Goal: Task Accomplishment & Management: Complete application form

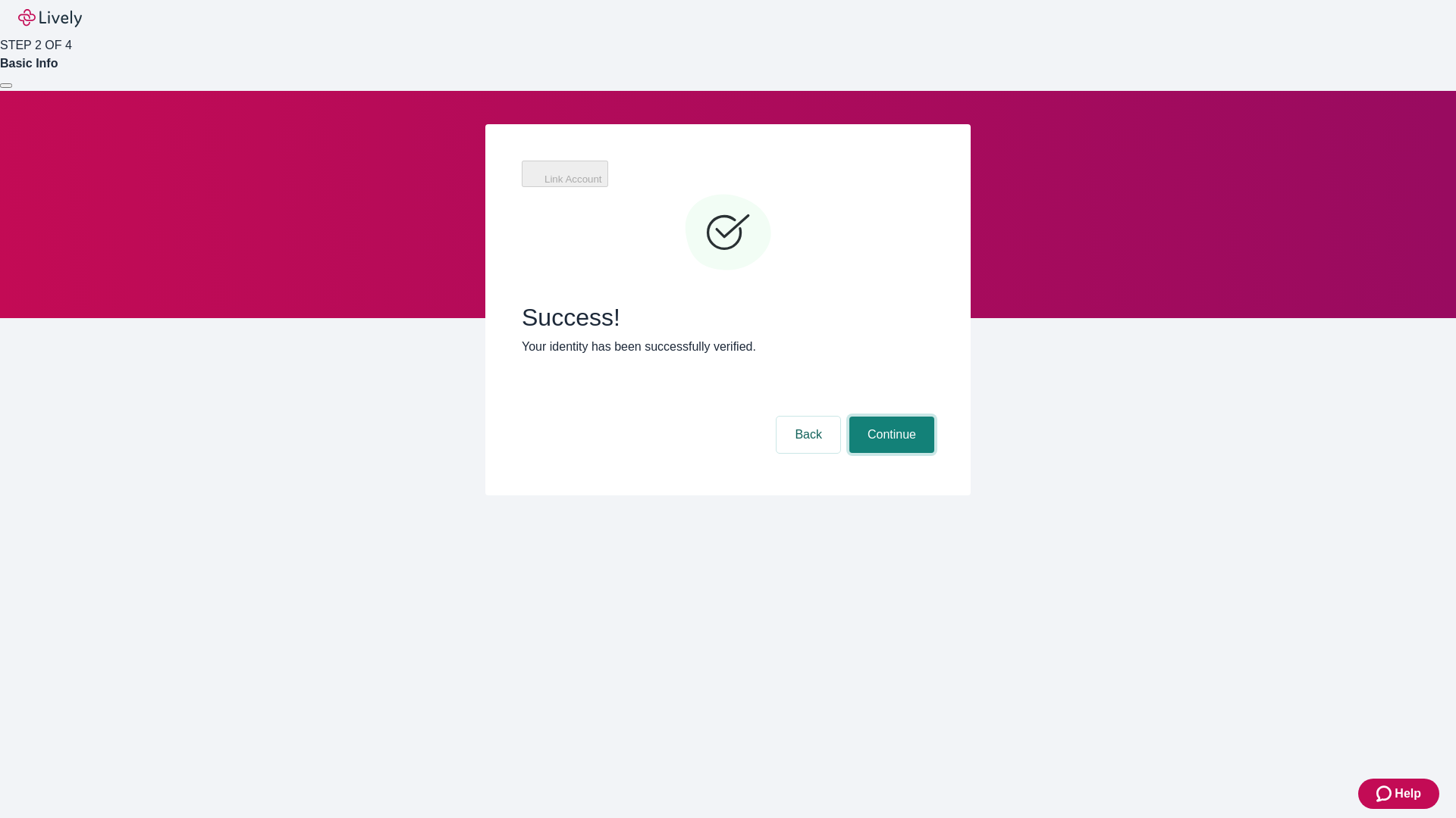
click at [889, 417] on button "Continue" at bounding box center [892, 435] width 85 height 36
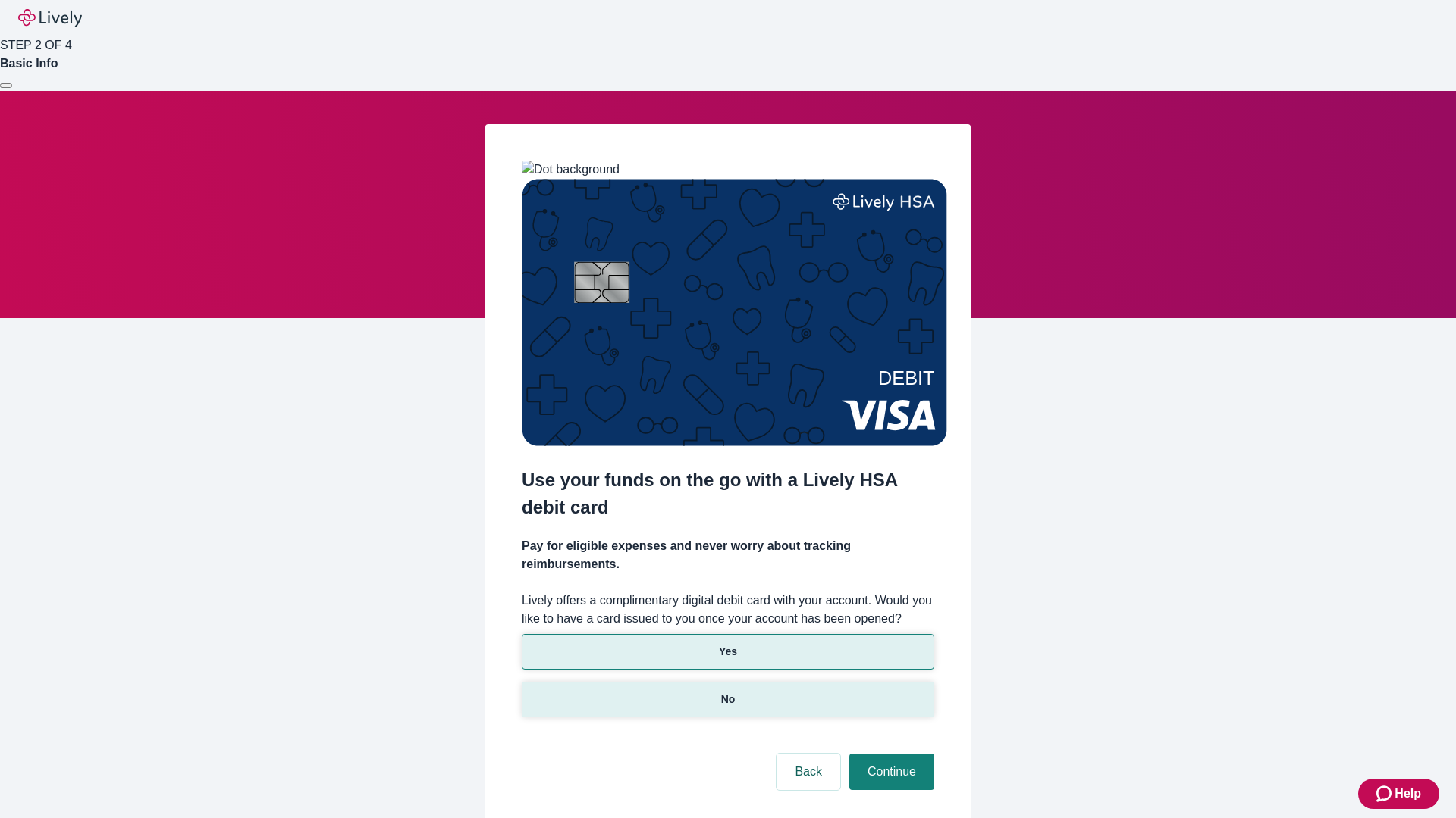
click at [727, 692] on p "No" at bounding box center [728, 700] width 15 height 16
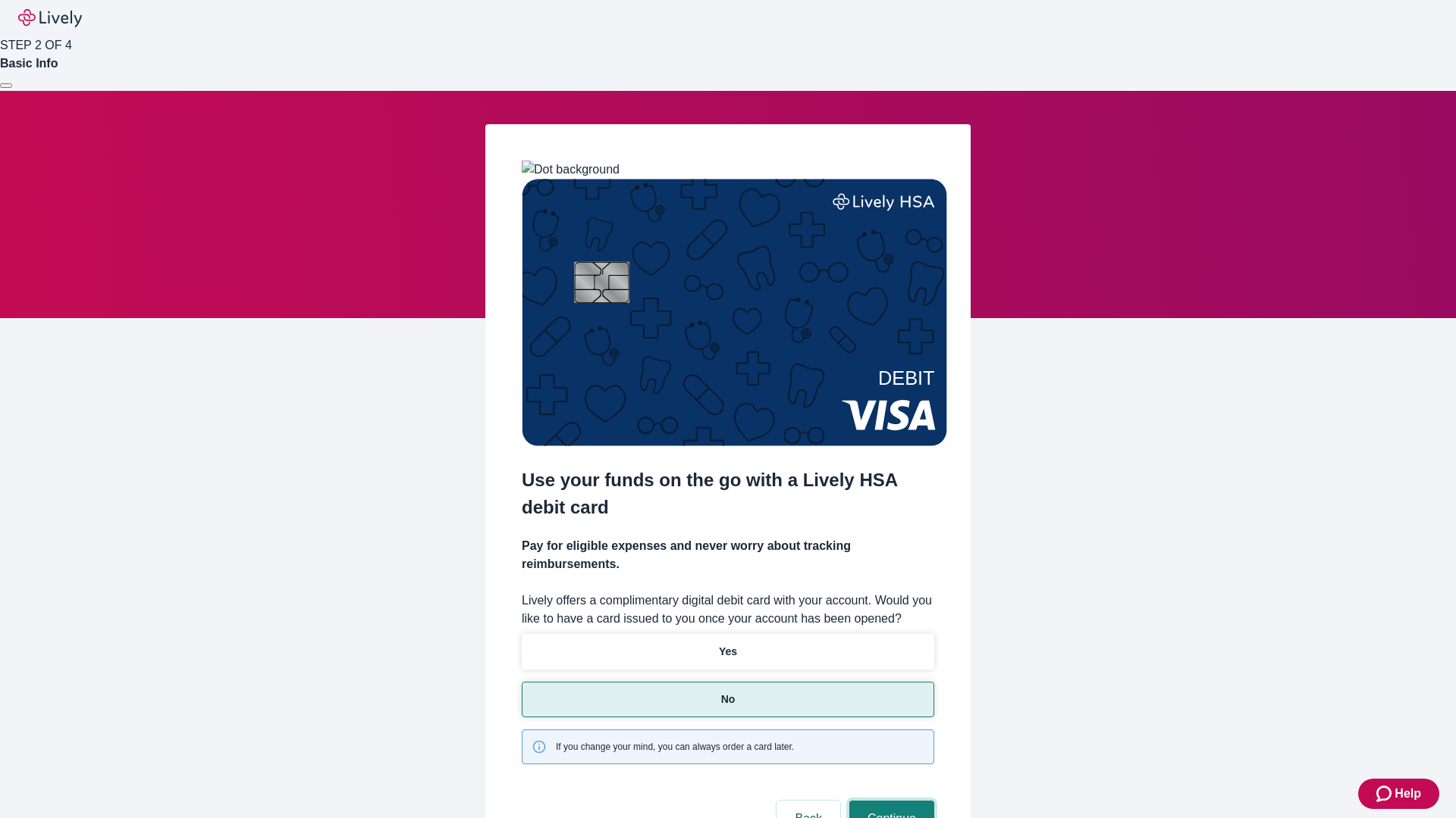
click at [889, 801] on button "Continue" at bounding box center [892, 819] width 85 height 36
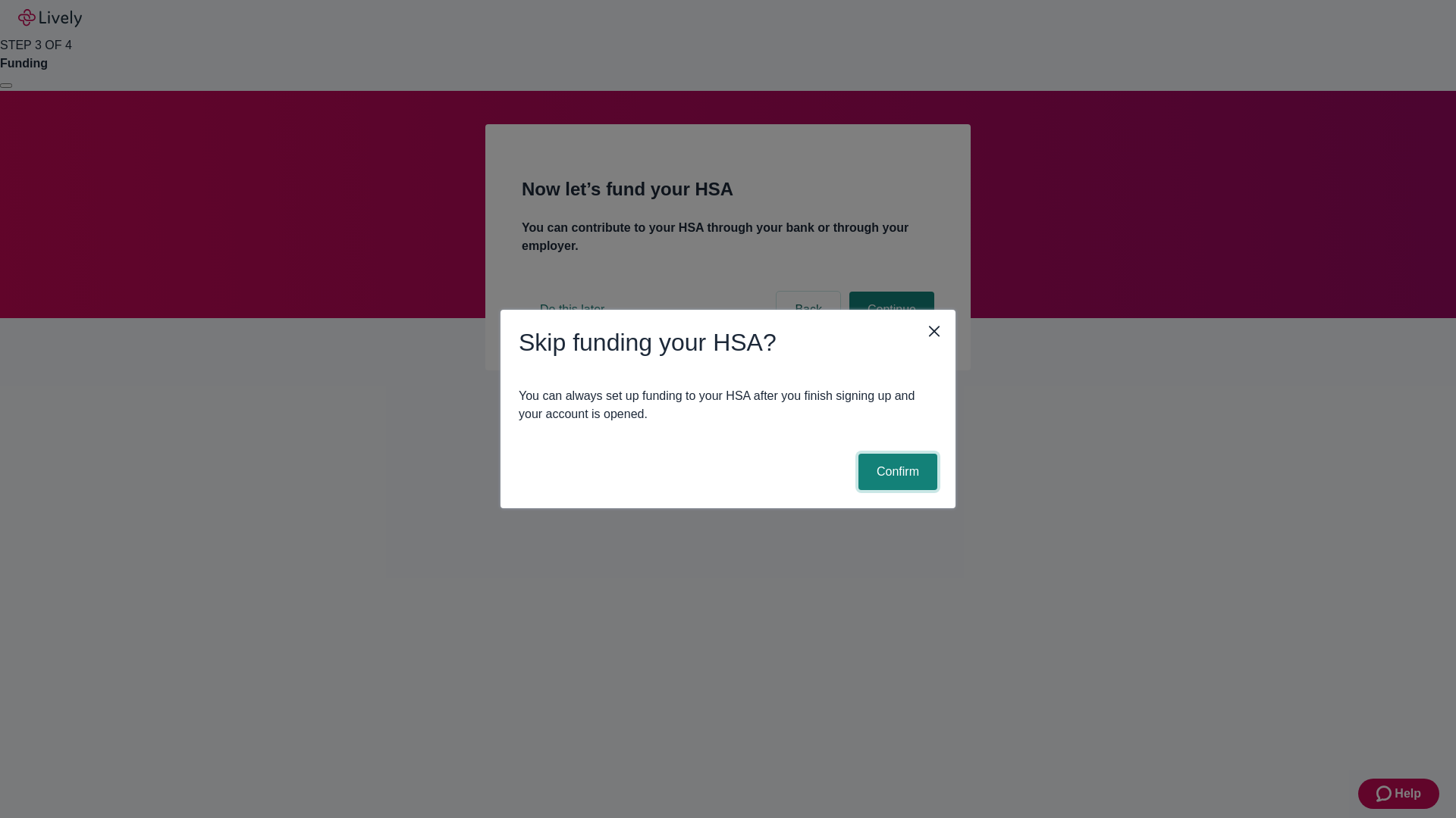
click at [895, 472] on button "Confirm" at bounding box center [897, 472] width 79 height 36
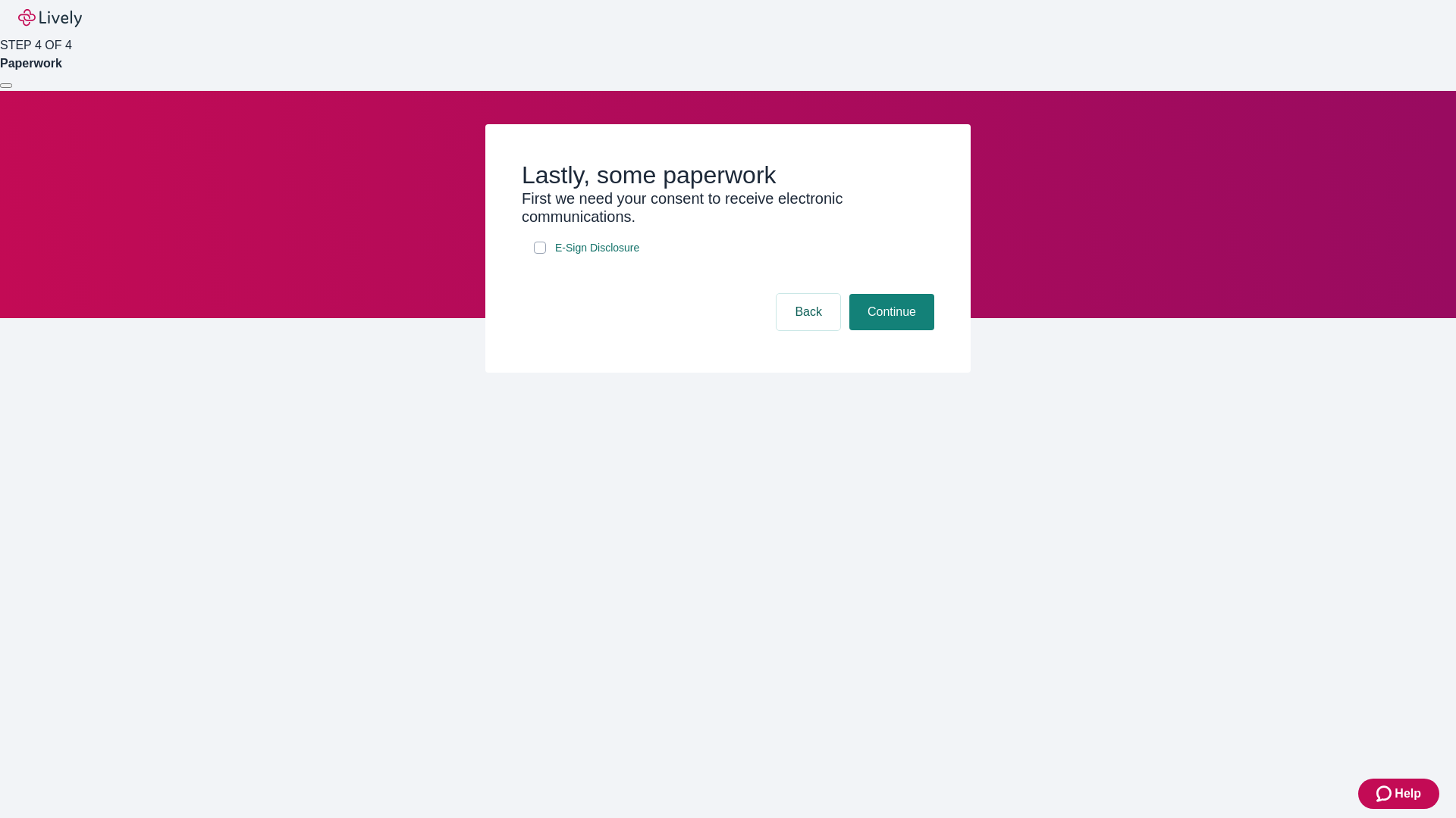
click at [540, 254] on input "E-Sign Disclosure" at bounding box center [540, 248] width 12 height 12
checkbox input "true"
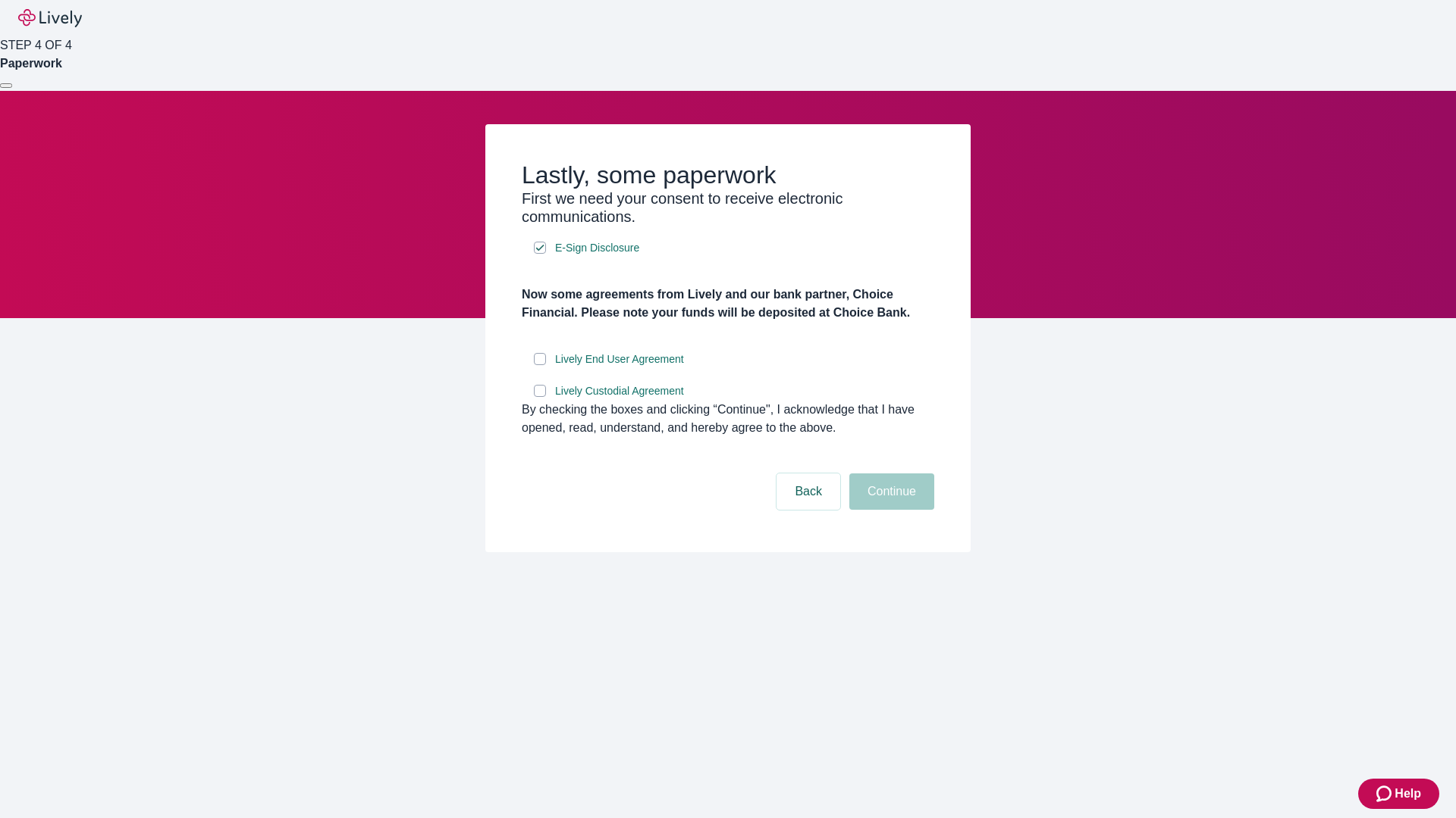
click at [540, 365] on input "Lively End User Agreement" at bounding box center [540, 359] width 12 height 12
checkbox input "true"
click at [540, 397] on input "Lively Custodial Agreement" at bounding box center [540, 391] width 12 height 12
checkbox input "true"
click at [889, 510] on button "Continue" at bounding box center [892, 492] width 85 height 36
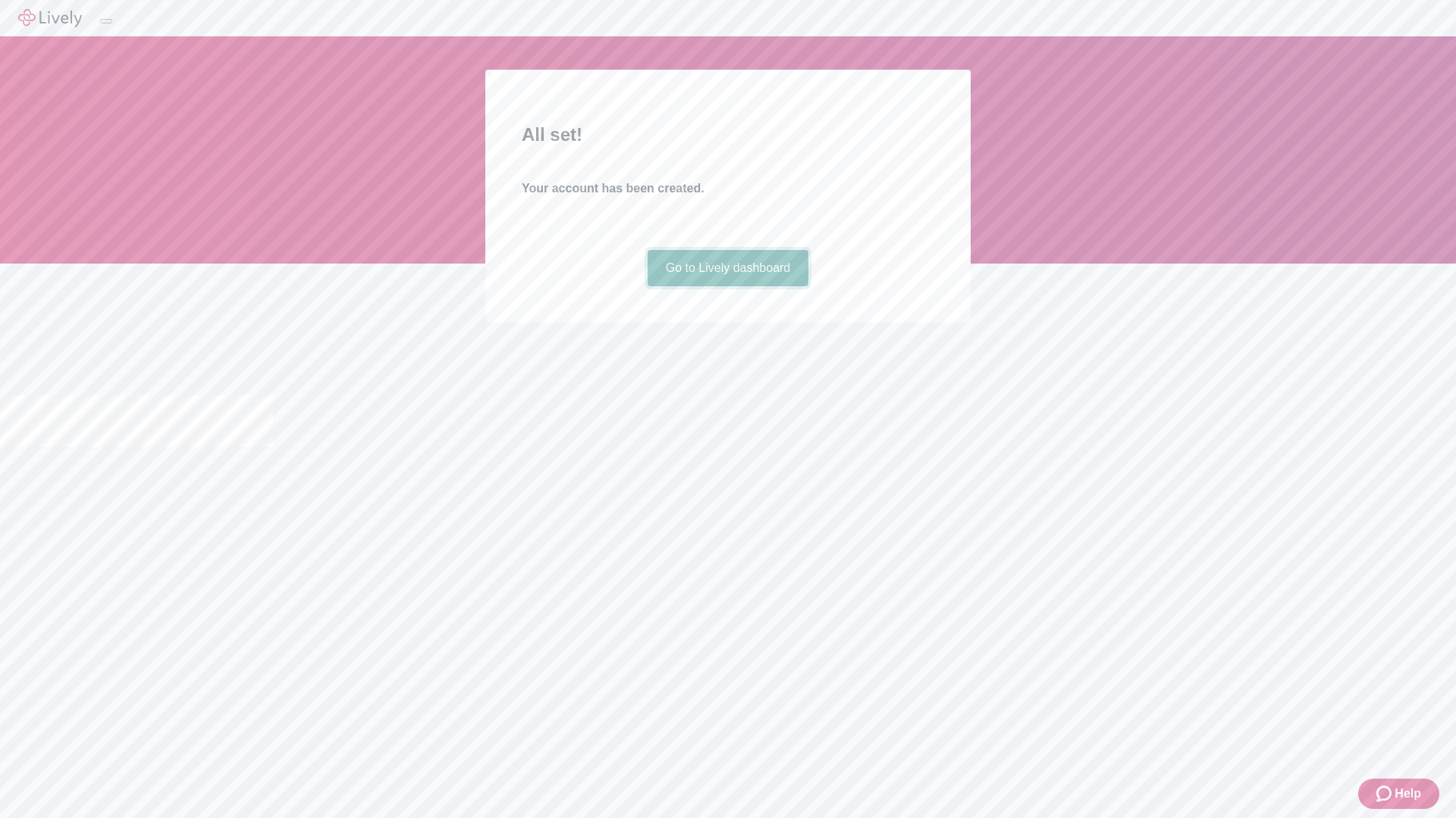
click at [727, 286] on link "Go to Lively dashboard" at bounding box center [728, 268] width 162 height 36
